Goal: Task Accomplishment & Management: Use online tool/utility

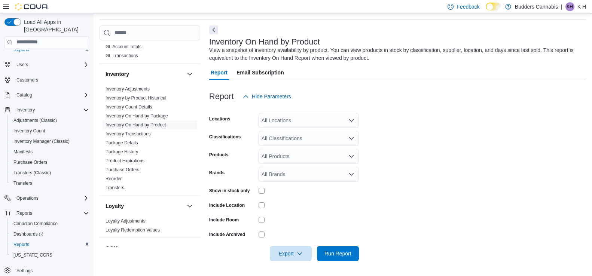
scroll to position [204, 0]
click at [139, 126] on link "Inventory On Hand by Product" at bounding box center [136, 124] width 60 height 5
click at [350, 156] on icon "Open list of options" at bounding box center [351, 156] width 4 height 2
click at [385, 160] on form "Locations All Locations Classifications All Classifications Products All Produc…" at bounding box center [397, 182] width 377 height 157
click at [351, 139] on icon "Open list of options" at bounding box center [351, 138] width 4 height 2
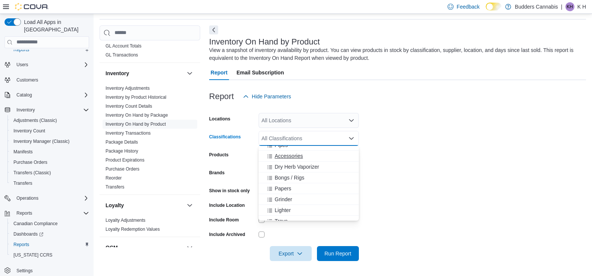
scroll to position [160, 0]
click at [283, 186] on span "Papers" at bounding box center [283, 186] width 16 height 7
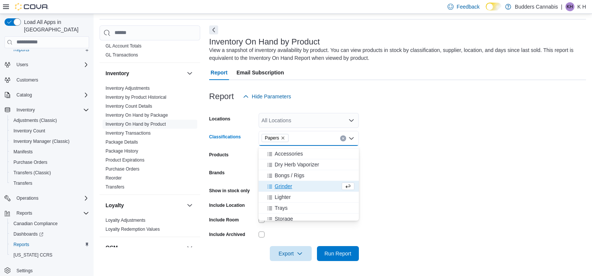
click at [284, 186] on span "Grinder" at bounding box center [284, 186] width 18 height 7
click at [284, 186] on span "Lighter" at bounding box center [283, 186] width 16 height 7
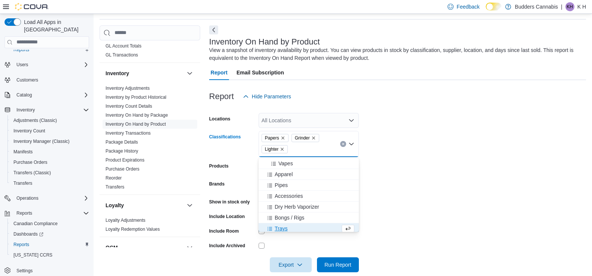
scroll to position [125, 0]
click at [280, 191] on span "Pipes" at bounding box center [281, 189] width 13 height 7
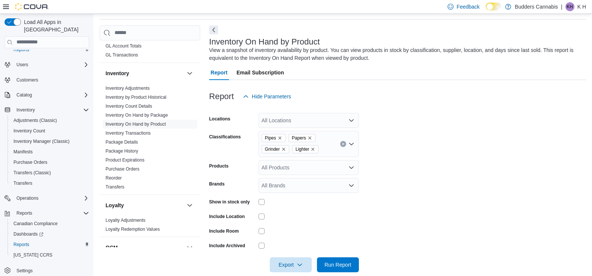
click at [390, 170] on form "Locations All Locations Classifications Pipes Papers Grinder Lighter Products A…" at bounding box center [397, 188] width 377 height 169
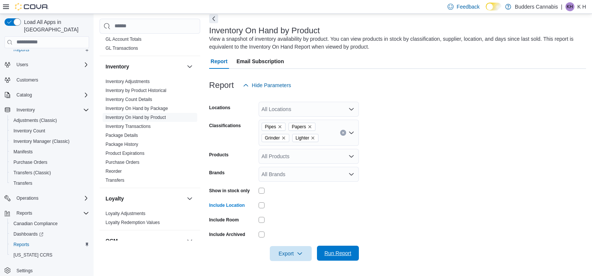
click at [339, 248] on span "Run Report" at bounding box center [338, 253] width 33 height 15
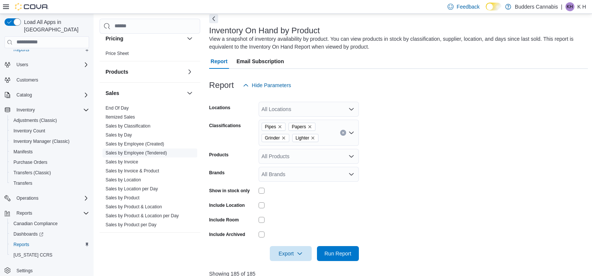
scroll to position [440, 0]
click at [353, 131] on icon "Open list of options" at bounding box center [352, 133] width 6 height 6
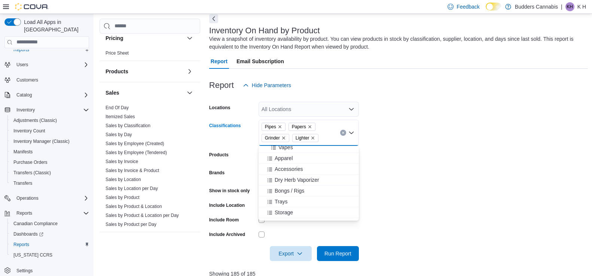
scroll to position [144, 0]
click at [295, 179] on span "Bongs / Rigs" at bounding box center [290, 181] width 30 height 7
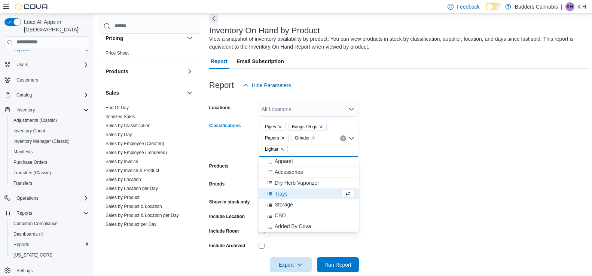
click at [376, 183] on form "Locations All Locations Classifications Pipes Bongs / Rigs Papers Grinder Light…" at bounding box center [398, 183] width 379 height 180
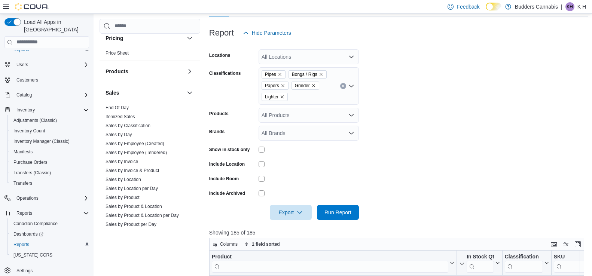
scroll to position [89, 0]
click at [342, 206] on span "Run Report" at bounding box center [338, 211] width 33 height 15
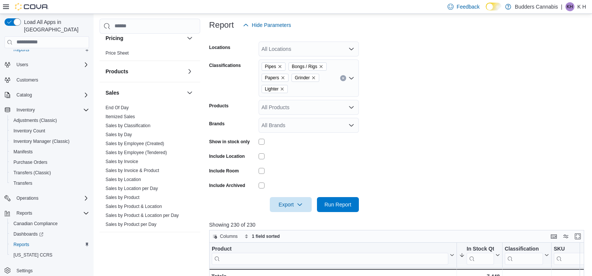
scroll to position [96, 0]
click at [354, 79] on icon "Open list of options" at bounding box center [352, 79] width 6 height 6
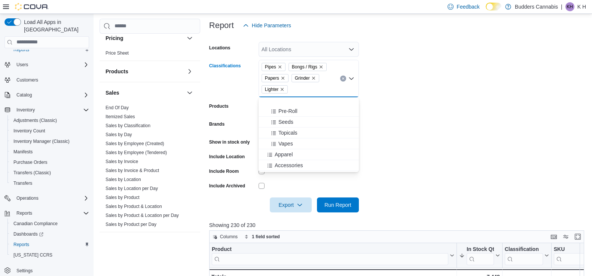
scroll to position [124, 0]
click at [301, 130] on span "Accessories" at bounding box center [289, 130] width 28 height 7
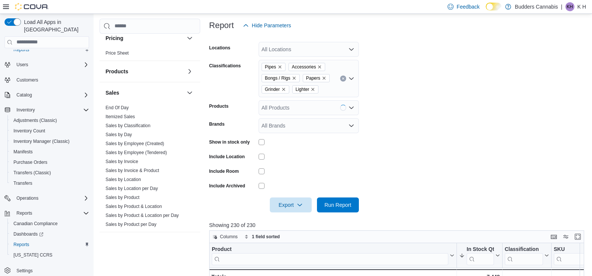
click at [389, 130] on form "Locations All Locations Classifications Pipes Accessories Bongs / Rigs Papers G…" at bounding box center [398, 123] width 379 height 180
click at [340, 199] on span "Run Report" at bounding box center [338, 204] width 33 height 15
click at [340, 205] on span "Run Report" at bounding box center [338, 204] width 27 height 7
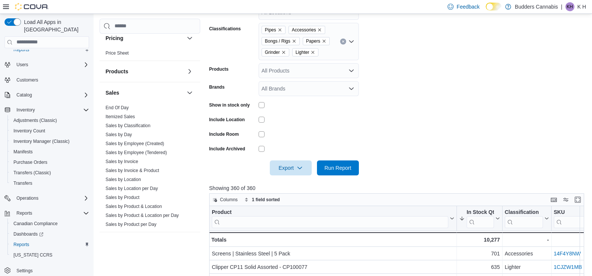
scroll to position [277, 0]
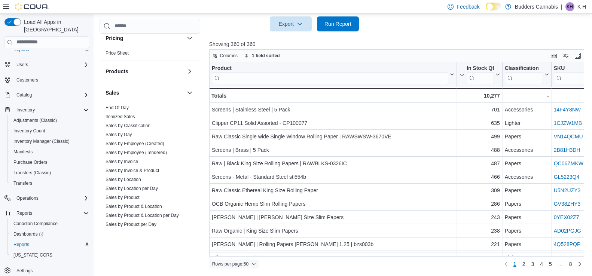
click at [256, 262] on icon "button" at bounding box center [254, 264] width 4 height 4
click at [252, 250] on span "100 rows" at bounding box center [246, 249] width 24 height 6
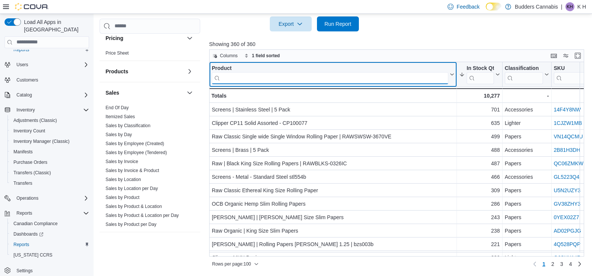
click at [263, 77] on input "search" at bounding box center [330, 78] width 237 height 12
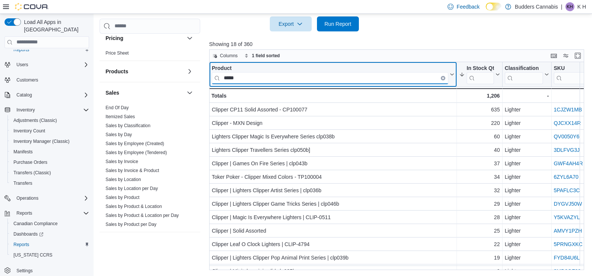
click at [263, 82] on input "*****" at bounding box center [330, 78] width 237 height 12
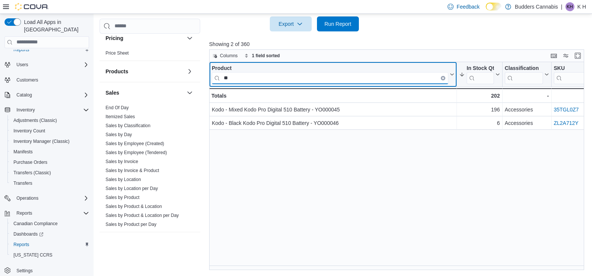
type input "*"
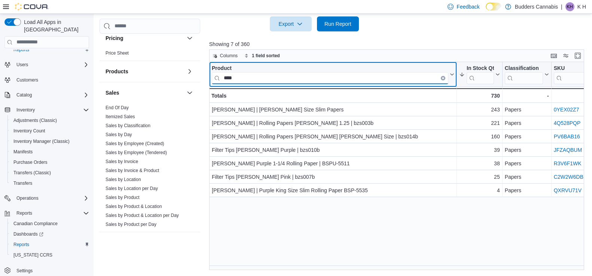
click at [253, 81] on input "****" at bounding box center [330, 78] width 237 height 12
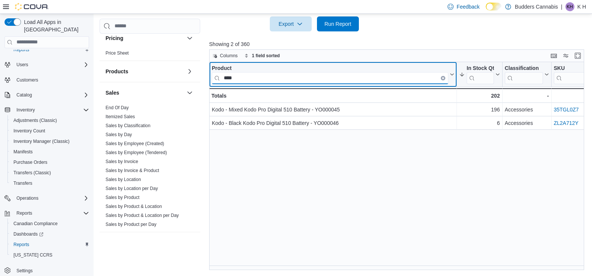
click at [253, 82] on input "****" at bounding box center [330, 78] width 237 height 12
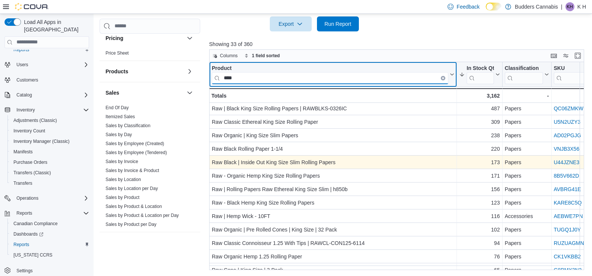
scroll to position [17, 0]
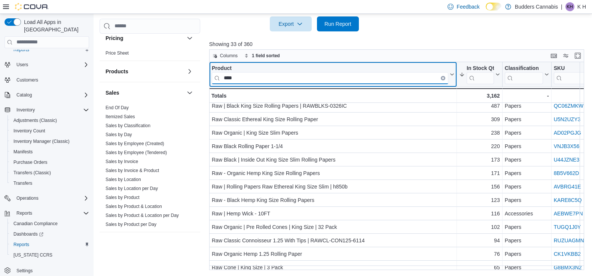
click at [252, 80] on input "***" at bounding box center [330, 78] width 237 height 12
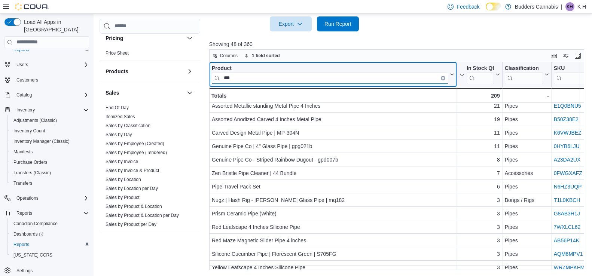
click at [260, 81] on input "***" at bounding box center [330, 78] width 237 height 12
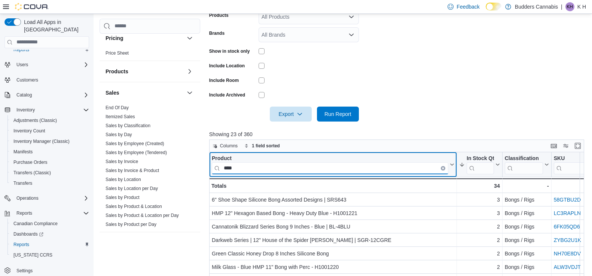
scroll to position [193, 0]
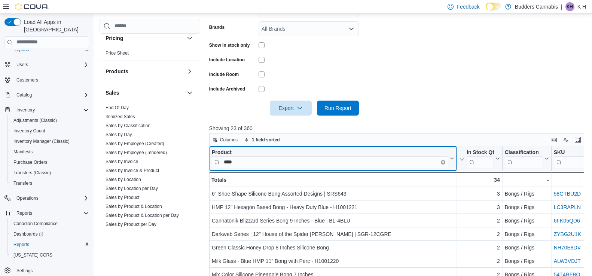
click at [249, 169] on div "Product **** Click to view column header actions" at bounding box center [333, 158] width 248 height 25
click at [250, 162] on input "****" at bounding box center [330, 162] width 237 height 12
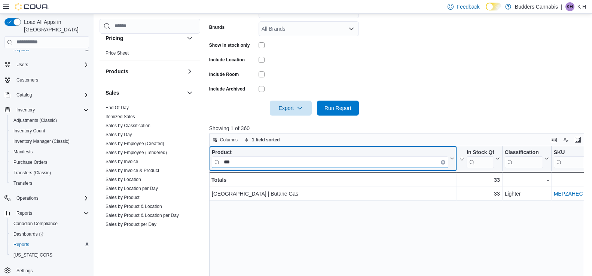
click at [261, 163] on input "***" at bounding box center [330, 162] width 237 height 12
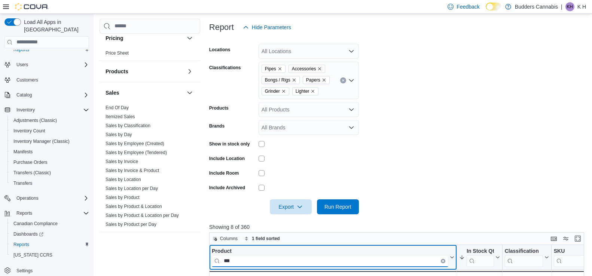
scroll to position [101, 0]
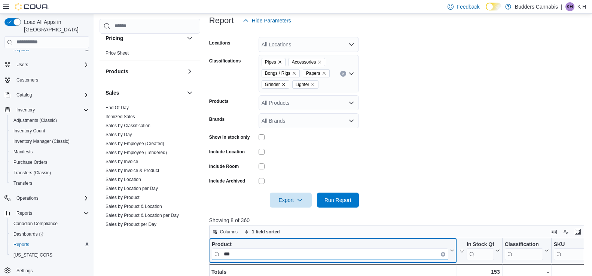
type input "***"
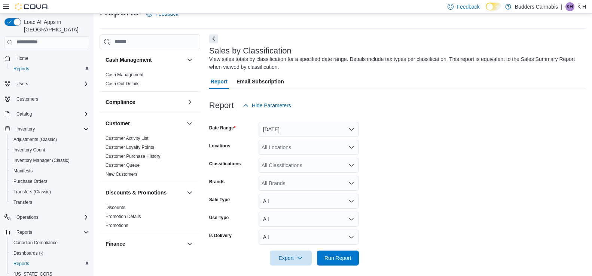
scroll to position [20, 0]
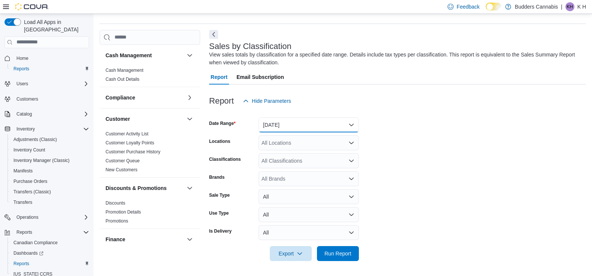
click at [351, 123] on button "[DATE]" at bounding box center [309, 125] width 100 height 15
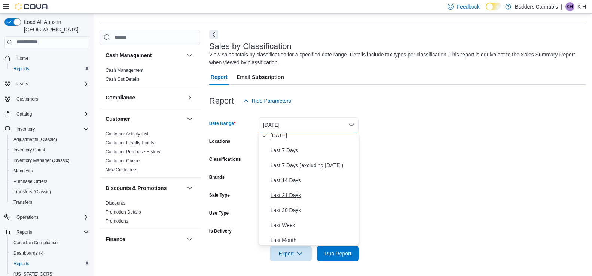
scroll to position [49, 0]
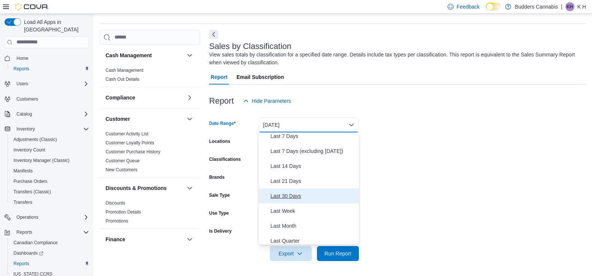
click at [289, 195] on span "Last 30 Days" at bounding box center [313, 196] width 85 height 9
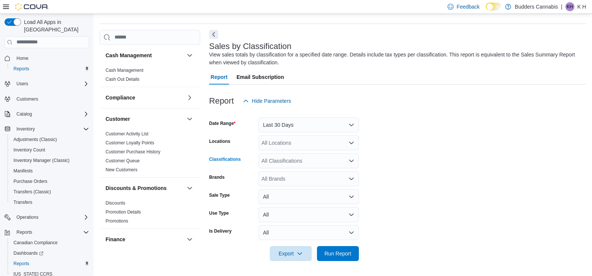
click at [352, 161] on icon "Open list of options" at bounding box center [351, 161] width 4 height 2
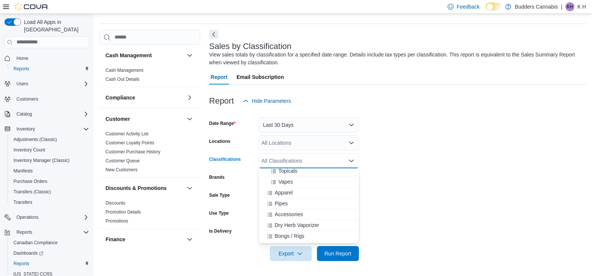
scroll to position [130, 0]
click at [288, 197] on span "Pipes" at bounding box center [281, 195] width 13 height 7
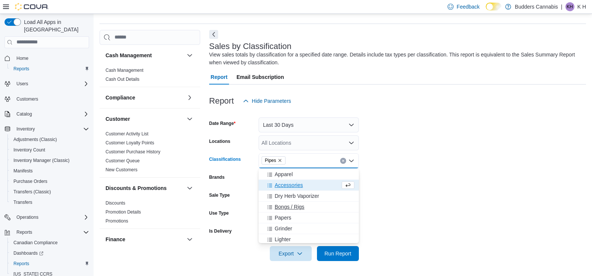
scroll to position [141, 0]
click at [283, 216] on span "Papers" at bounding box center [283, 217] width 16 height 7
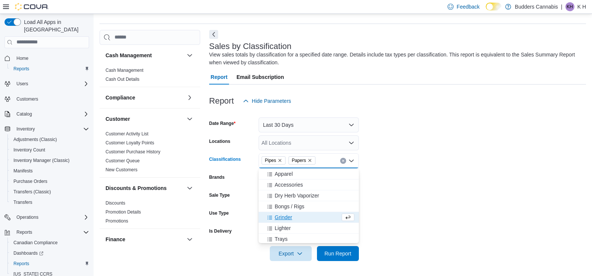
click at [286, 216] on span "Grinder" at bounding box center [284, 217] width 18 height 7
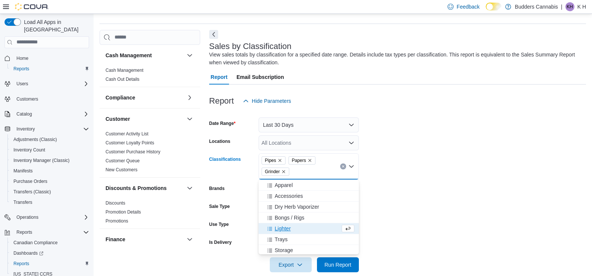
click at [286, 230] on span "Lighter" at bounding box center [283, 228] width 16 height 7
click at [367, 211] on form "Date Range Last 30 Days Locations All Locations Classifications Pipes Papers Gr…" at bounding box center [397, 191] width 377 height 164
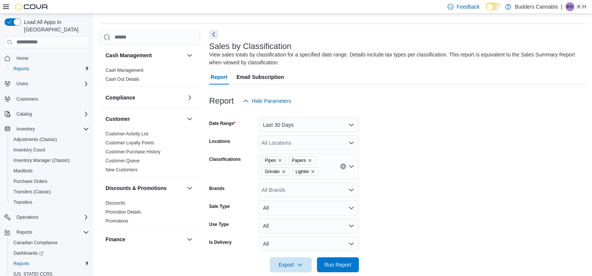
click at [352, 164] on icon "Open list of options" at bounding box center [352, 167] width 6 height 6
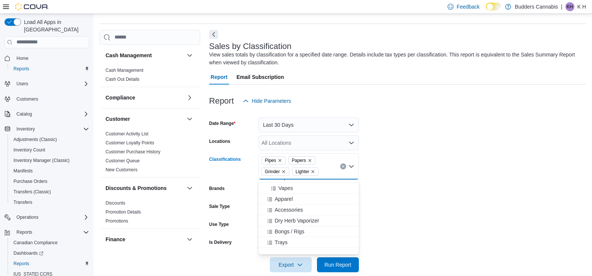
scroll to position [130, 0]
click at [293, 228] on span "Bongs / Rigs" at bounding box center [290, 228] width 30 height 7
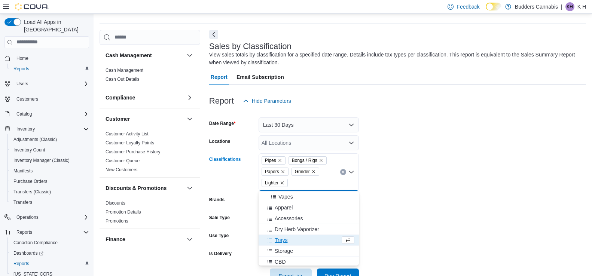
click at [382, 201] on form "Date Range Last 30 Days Locations All Locations Classifications Pipes Bongs / R…" at bounding box center [397, 196] width 377 height 175
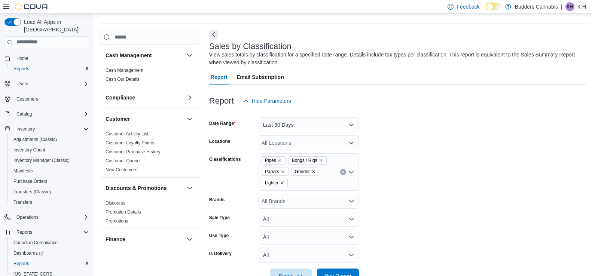
scroll to position [43, 0]
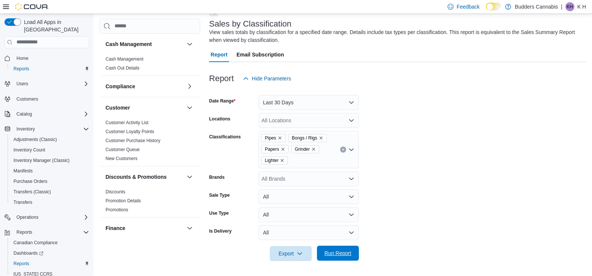
click at [341, 250] on span "Run Report" at bounding box center [338, 253] width 27 height 7
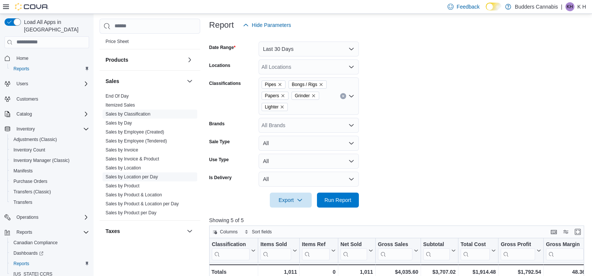
scroll to position [455, 0]
click at [133, 185] on link "Sales by Product" at bounding box center [123, 183] width 34 height 5
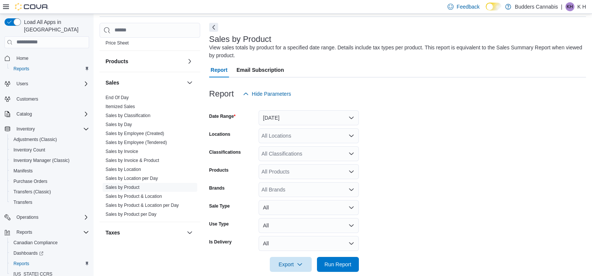
scroll to position [25, 0]
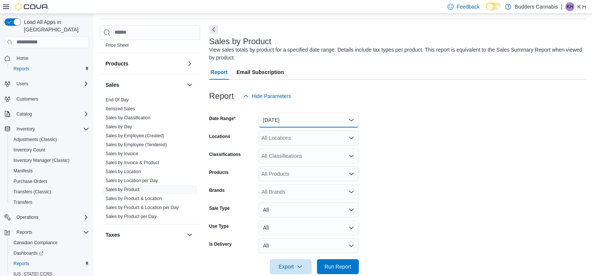
click at [351, 122] on button "[DATE]" at bounding box center [309, 120] width 100 height 15
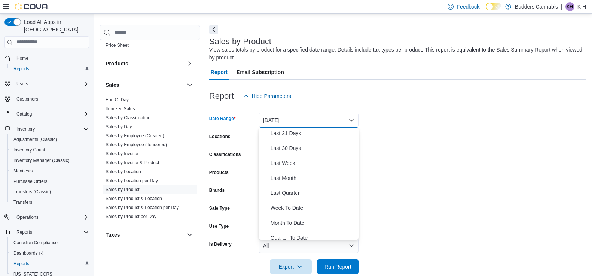
scroll to position [94, 0]
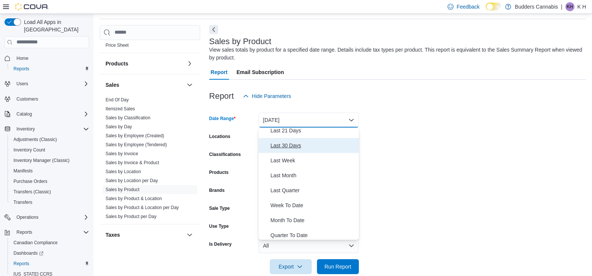
click at [304, 149] on span "Last 30 Days" at bounding box center [313, 145] width 85 height 9
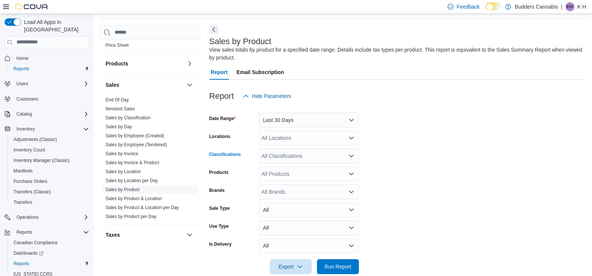
click at [352, 155] on icon "Open list of options" at bounding box center [352, 156] width 6 height 6
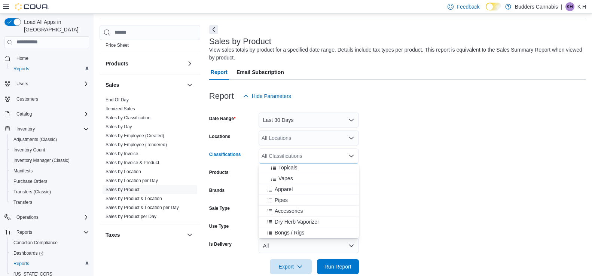
scroll to position [122, 0]
click at [285, 200] on span "Pipes" at bounding box center [281, 198] width 13 height 7
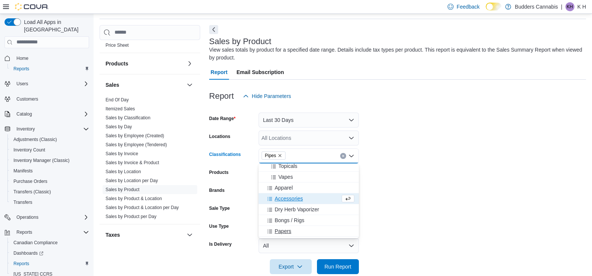
click at [284, 233] on span "Papers" at bounding box center [283, 231] width 16 height 7
click at [279, 200] on span "Grinder" at bounding box center [284, 199] width 18 height 7
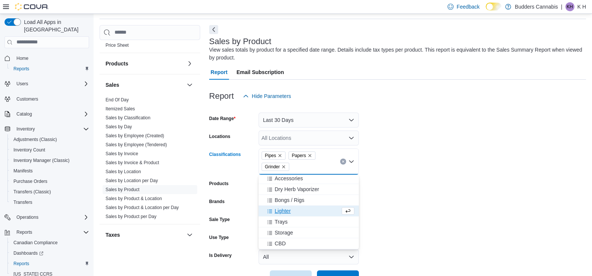
click at [283, 213] on span "Lighter" at bounding box center [283, 210] width 16 height 7
click at [292, 207] on span "Bongs / Rigs" at bounding box center [290, 209] width 30 height 7
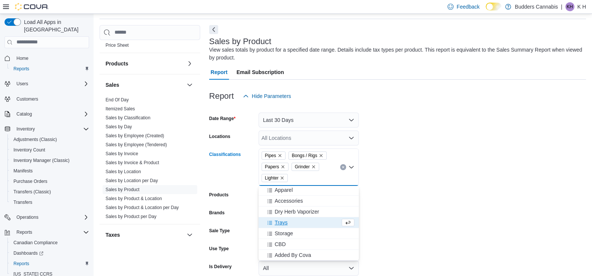
scroll to position [142, 0]
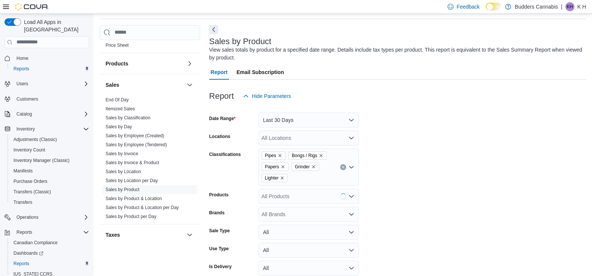
click at [371, 189] on form "Date Range Last 30 Days Locations All Locations Classifications Pipes Bongs / R…" at bounding box center [397, 200] width 377 height 193
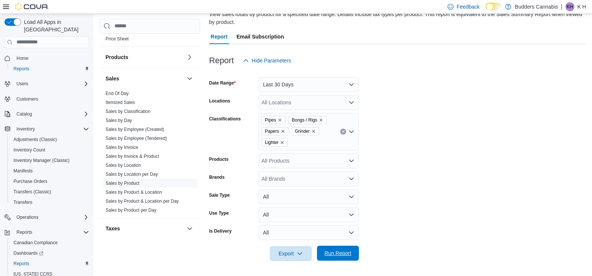
click at [339, 250] on span "Run Report" at bounding box center [338, 253] width 33 height 15
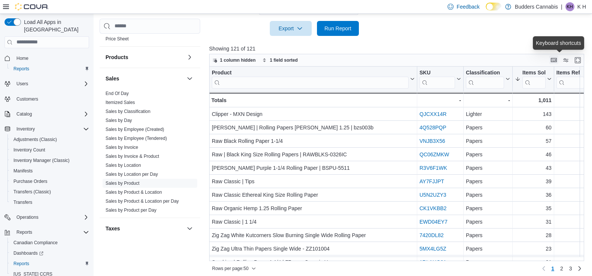
click at [558, 59] on button "Keyboard shortcuts" at bounding box center [554, 59] width 9 height 9
click at [541, 59] on div "1 column hidden 1 field sorted" at bounding box center [396, 60] width 375 height 13
click at [567, 59] on button "Display options" at bounding box center [566, 59] width 9 height 9
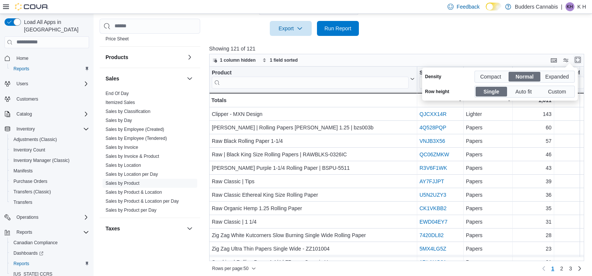
click at [580, 60] on button "Enter fullscreen" at bounding box center [578, 59] width 9 height 9
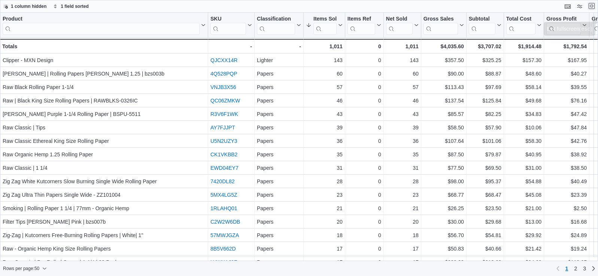
click at [590, 7] on button "Exit fullscreen" at bounding box center [591, 5] width 9 height 9
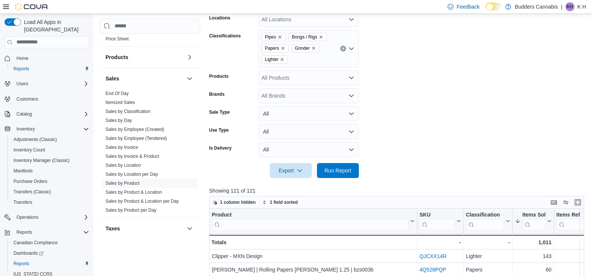
scroll to position [151, 0]
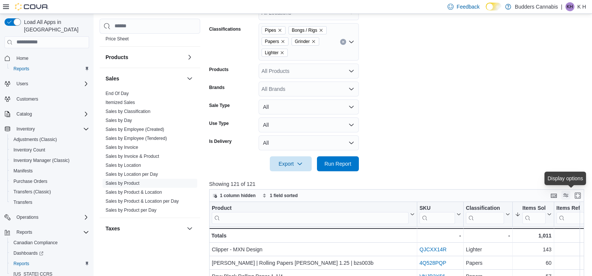
click at [570, 197] on button "Display options" at bounding box center [566, 195] width 9 height 9
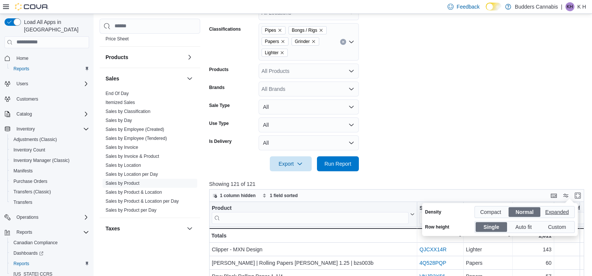
click at [568, 212] on span "Expanded" at bounding box center [558, 212] width 25 height 11
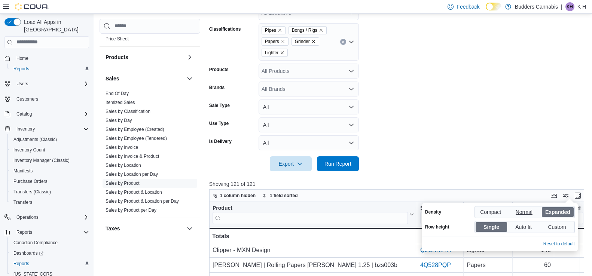
click at [521, 211] on span "Normal" at bounding box center [525, 212] width 18 height 11
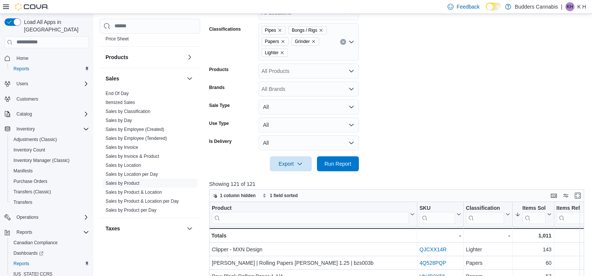
click at [528, 178] on div at bounding box center [398, 176] width 379 height 9
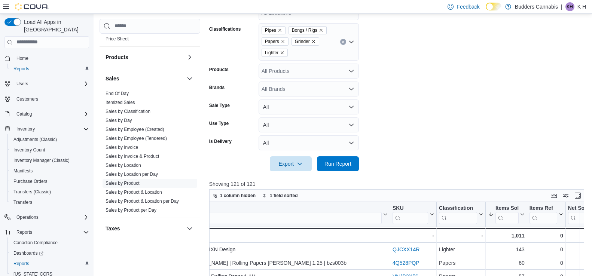
scroll to position [0, 0]
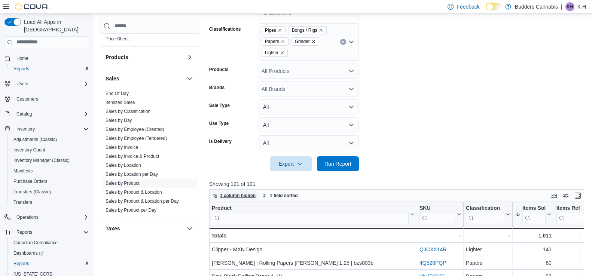
click at [231, 197] on span "1 column hidden" at bounding box center [238, 196] width 36 height 6
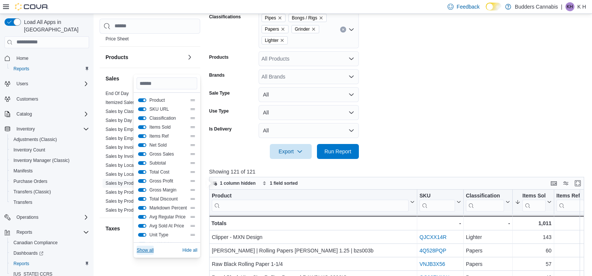
click at [151, 250] on span "Show all" at bounding box center [145, 251] width 17 height 6
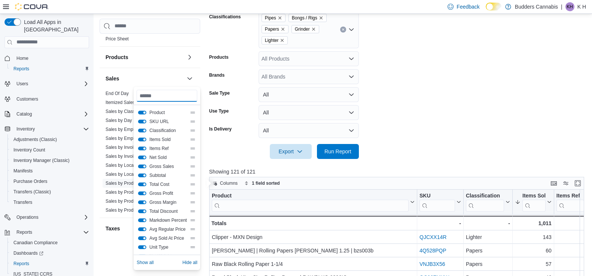
click at [159, 98] on input "Search columns" at bounding box center [167, 96] width 61 height 12
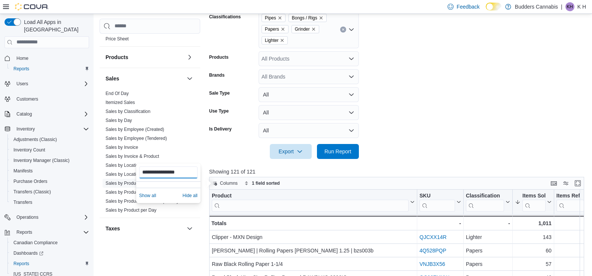
type input "**********"
click at [217, 152] on div "Export Run Report" at bounding box center [284, 151] width 150 height 15
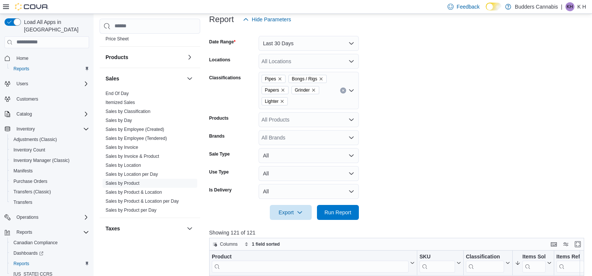
scroll to position [101, 0]
click at [353, 94] on icon "Open list of options" at bounding box center [352, 91] width 6 height 6
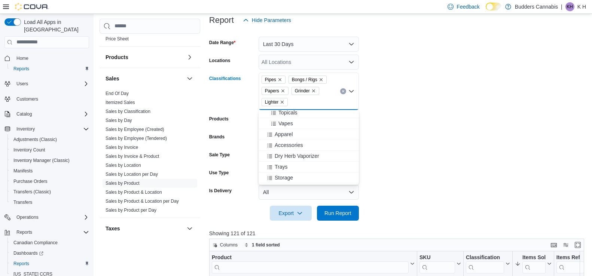
scroll to position [123, 0]
click at [293, 143] on span "Accessories" at bounding box center [289, 143] width 28 height 7
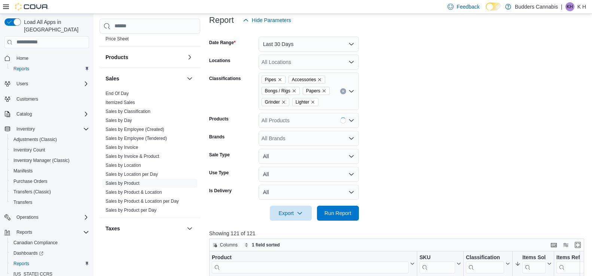
click at [396, 183] on form "Date Range Last 30 Days Locations All Locations Classifications Pipes Accessori…" at bounding box center [398, 124] width 379 height 193
click at [341, 215] on span "Run Report" at bounding box center [338, 212] width 27 height 7
click at [345, 209] on span "Run Report" at bounding box center [338, 213] width 33 height 15
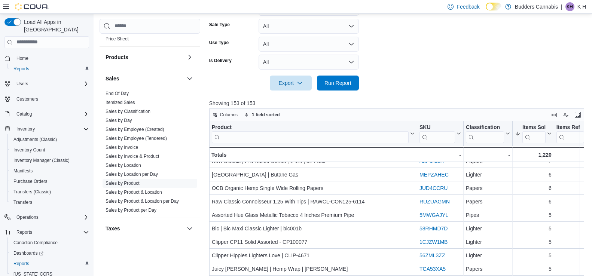
scroll to position [520, 0]
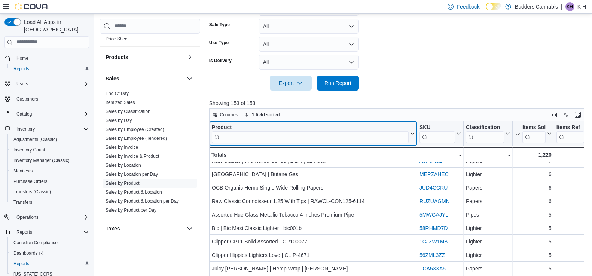
click at [265, 135] on input "search" at bounding box center [310, 137] width 197 height 12
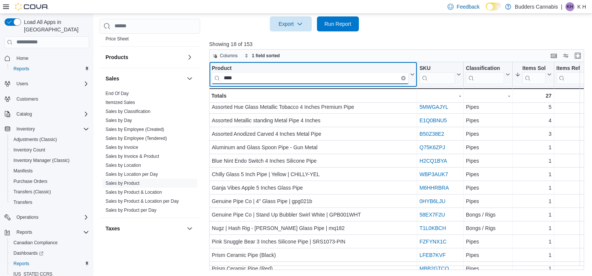
scroll to position [0, 0]
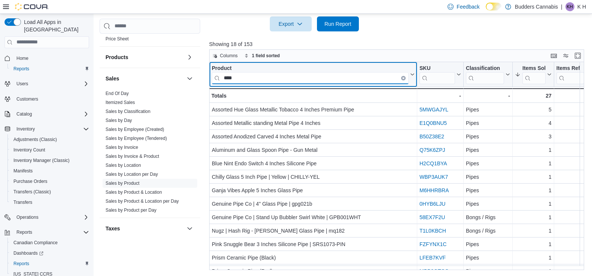
click at [249, 78] on input "****" at bounding box center [310, 78] width 197 height 12
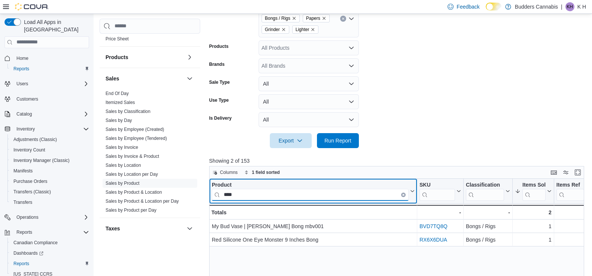
scroll to position [175, 0]
click at [243, 195] on input "****" at bounding box center [310, 194] width 197 height 12
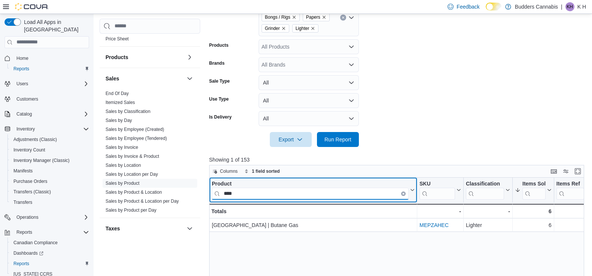
click at [251, 192] on input "****" at bounding box center [310, 194] width 197 height 12
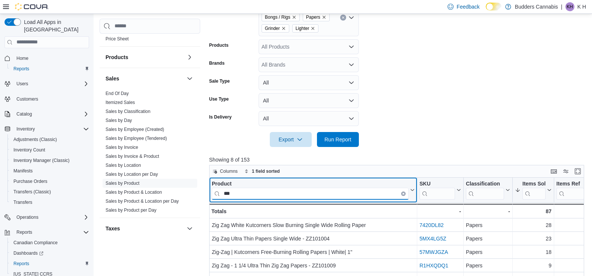
type input "***"
